Goal: Find specific page/section: Find specific page/section

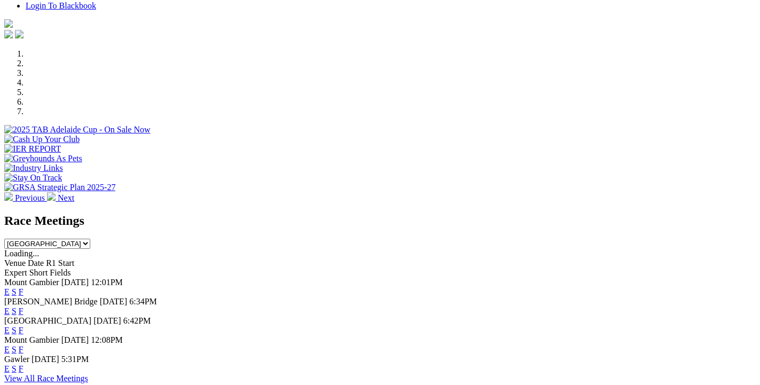
scroll to position [346, 0]
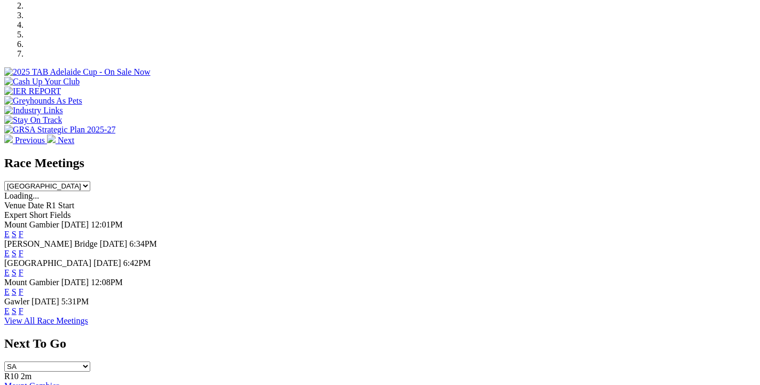
click at [23, 306] on link "F" at bounding box center [21, 310] width 5 height 9
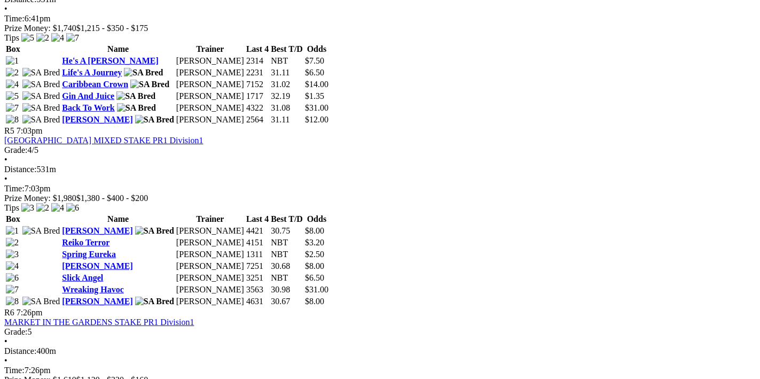
scroll to position [1363, 0]
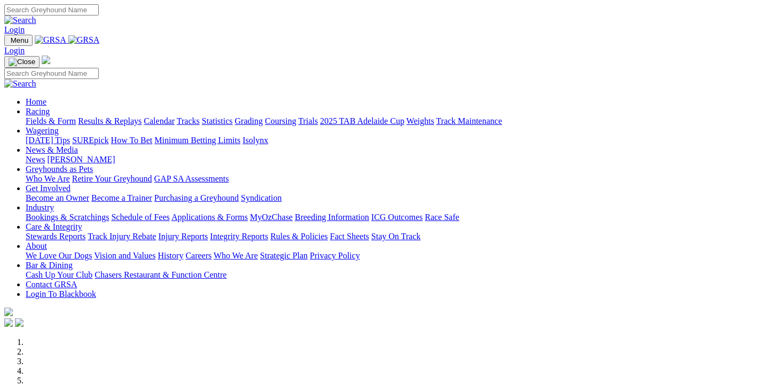
scroll to position [346, 0]
